Goal: Task Accomplishment & Management: Use online tool/utility

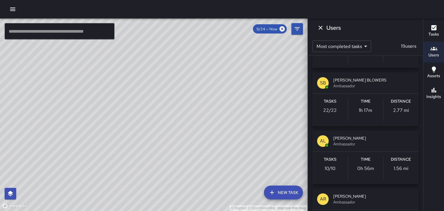
scroll to position [277, 0]
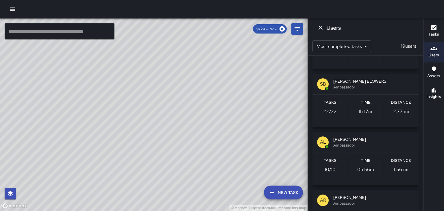
click at [363, 143] on span "Ambassador" at bounding box center [373, 145] width 81 height 6
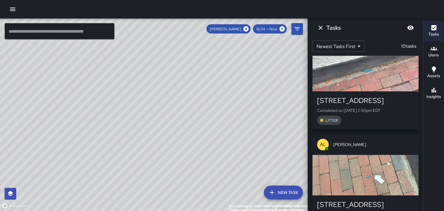
scroll to position [208, 0]
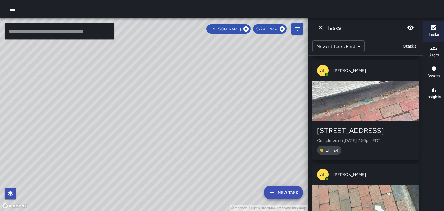
click at [396, 105] on div "button" at bounding box center [365, 101] width 106 height 40
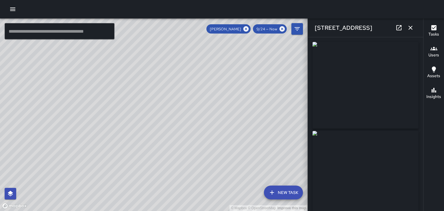
type input "**********"
click at [410, 28] on icon "button" at bounding box center [410, 28] width 4 height 4
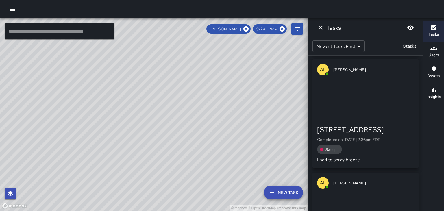
scroll to position [633, 0]
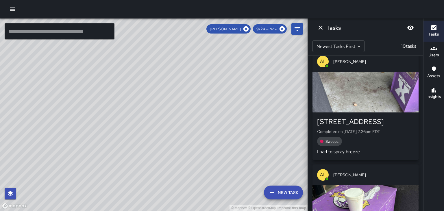
click at [401, 122] on div "[STREET_ADDRESS]" at bounding box center [365, 121] width 97 height 9
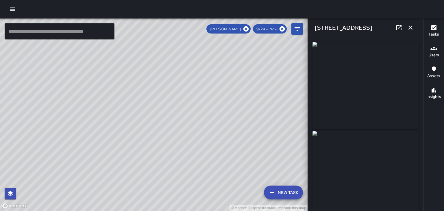
type input "**********"
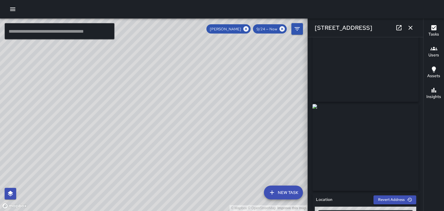
scroll to position [28, 0]
click at [411, 31] on icon "button" at bounding box center [410, 27] width 7 height 7
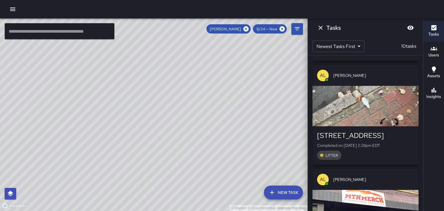
scroll to position [838, 0]
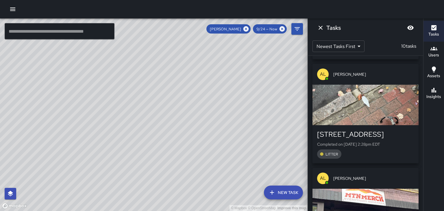
click at [383, 109] on div "button" at bounding box center [365, 105] width 106 height 40
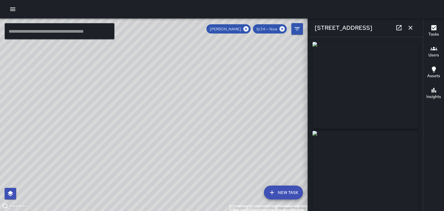
type input "**********"
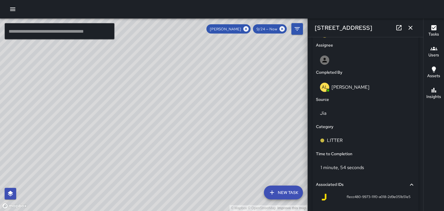
scroll to position [329, 0]
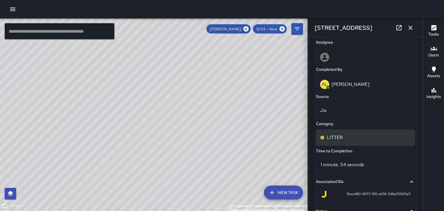
click at [333, 140] on p "LITTER" at bounding box center [335, 137] width 16 height 7
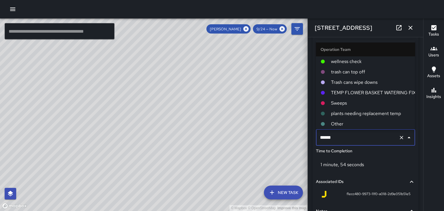
scroll to position [31, 0]
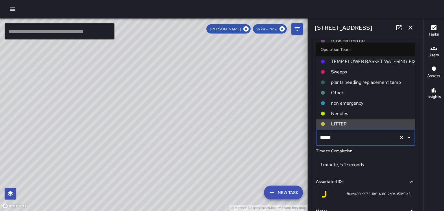
click at [345, 75] on span "Sweeps" at bounding box center [370, 71] width 79 height 7
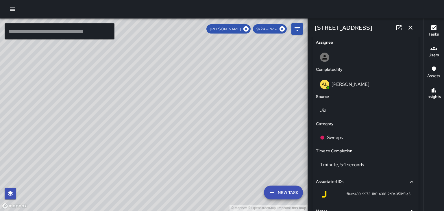
click at [413, 29] on icon "button" at bounding box center [410, 27] width 7 height 7
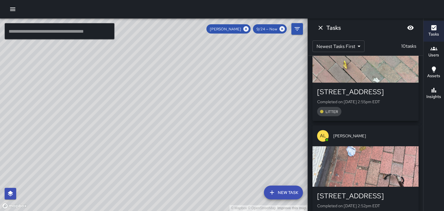
scroll to position [0, 0]
